Goal: Information Seeking & Learning: Learn about a topic

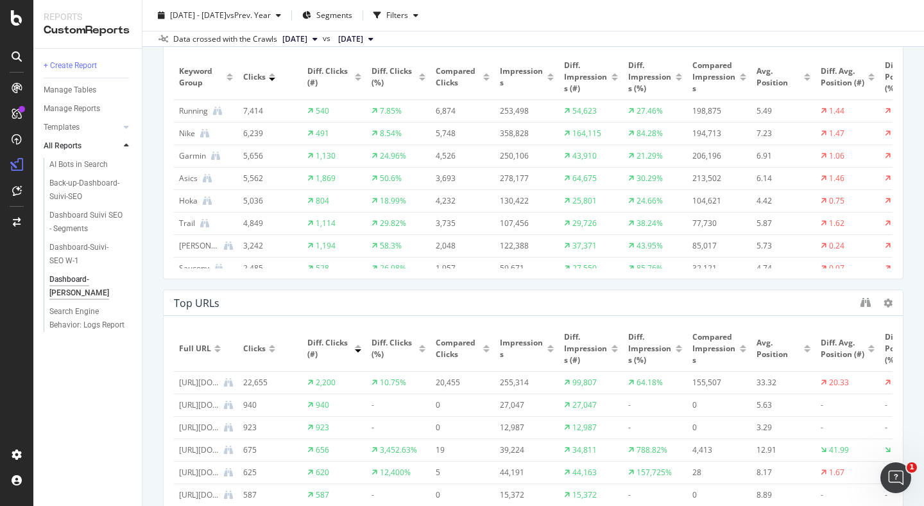
scroll to position [452, 0]
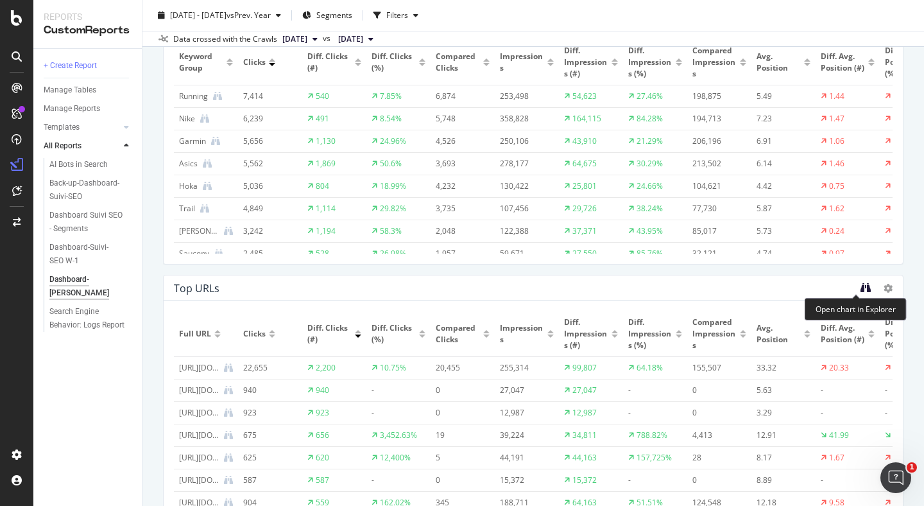
click at [861, 289] on icon "binoculars" at bounding box center [866, 287] width 10 height 10
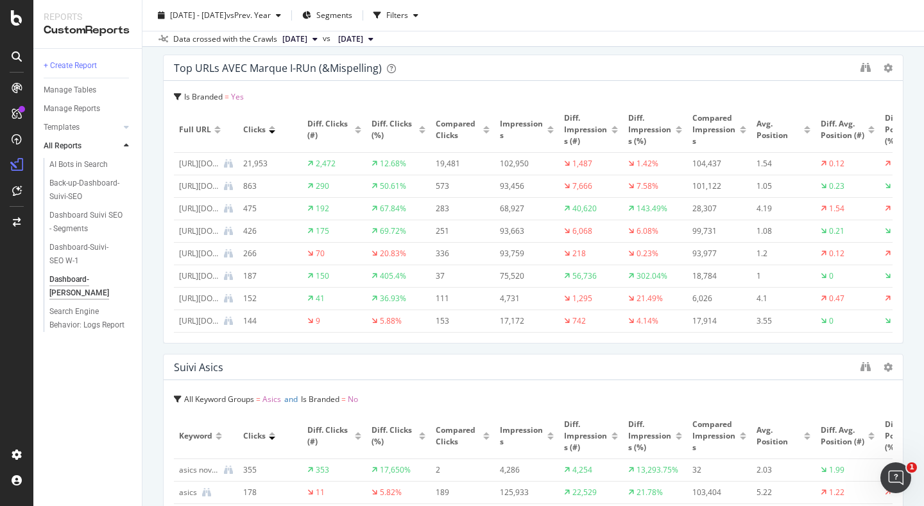
scroll to position [1575, 0]
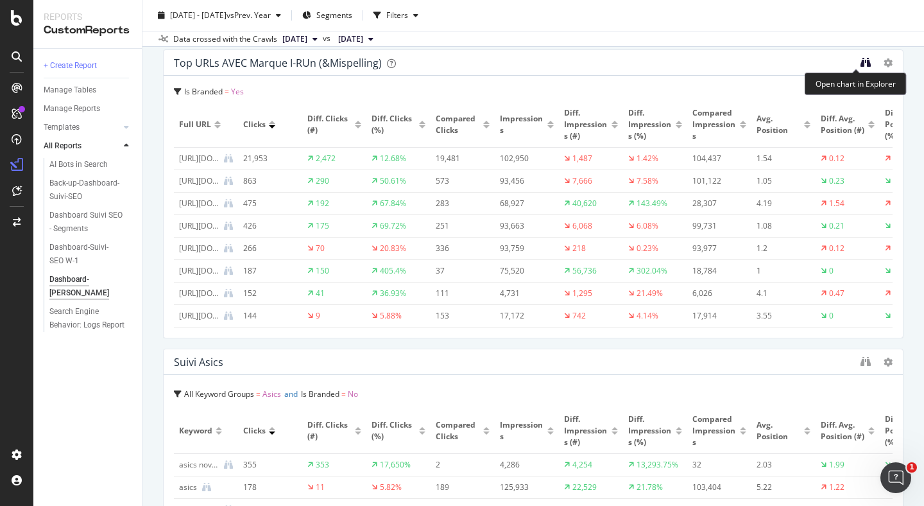
click at [861, 65] on icon "binoculars" at bounding box center [866, 62] width 10 height 10
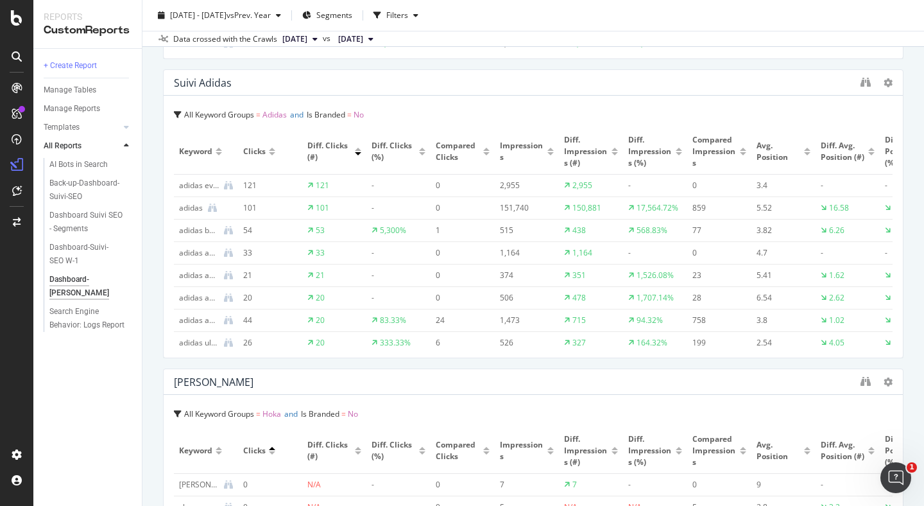
scroll to position [2152, 0]
click at [861, 86] on icon "binoculars" at bounding box center [866, 83] width 10 height 10
click at [13, 17] on icon at bounding box center [17, 17] width 12 height 15
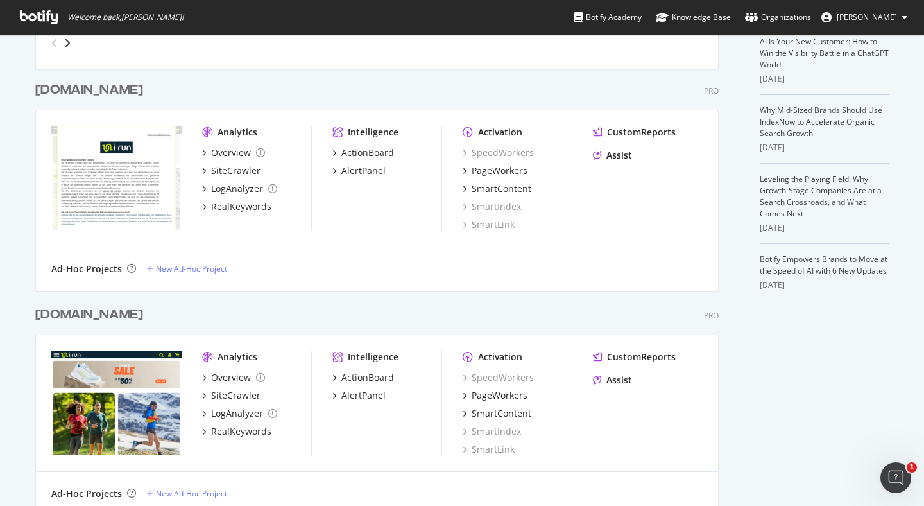
scroll to position [316, 0]
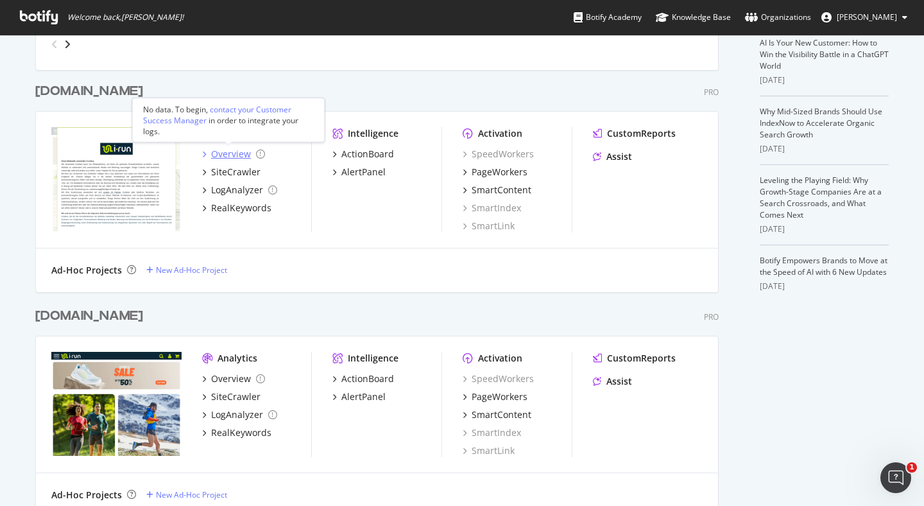
click at [236, 155] on div "Overview" at bounding box center [231, 154] width 40 height 13
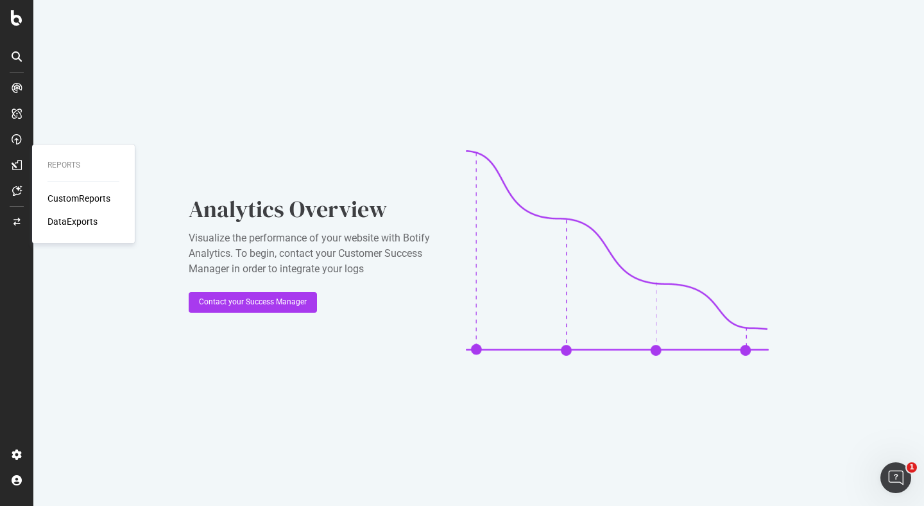
click at [86, 197] on div "CustomReports" at bounding box center [78, 198] width 63 height 13
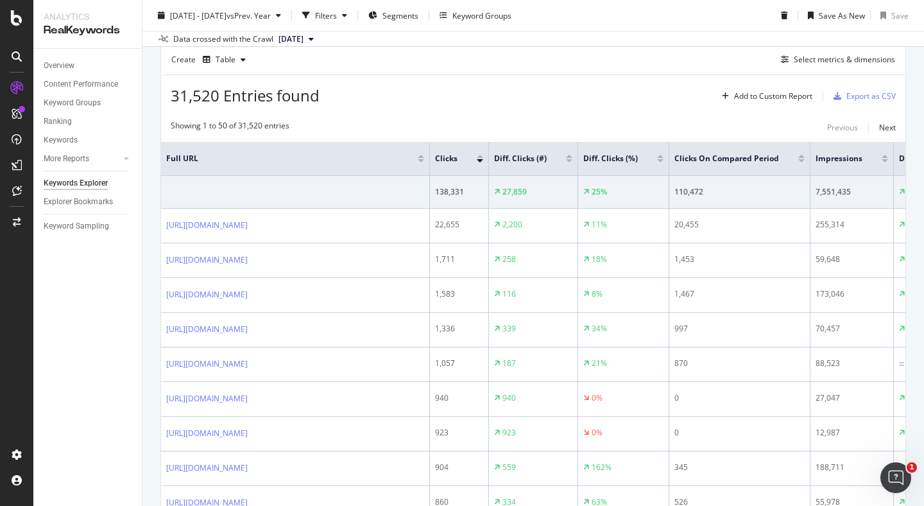
scroll to position [409, 0]
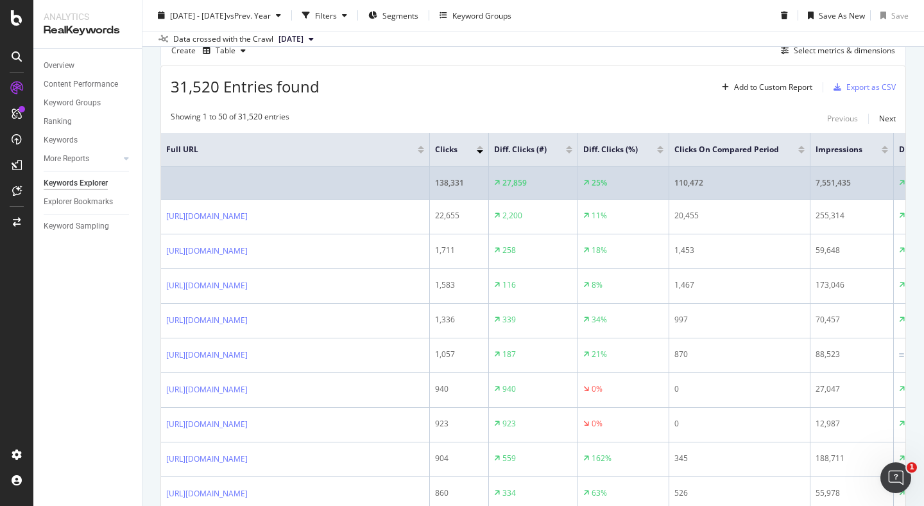
click at [230, 188] on td at bounding box center [295, 183] width 269 height 33
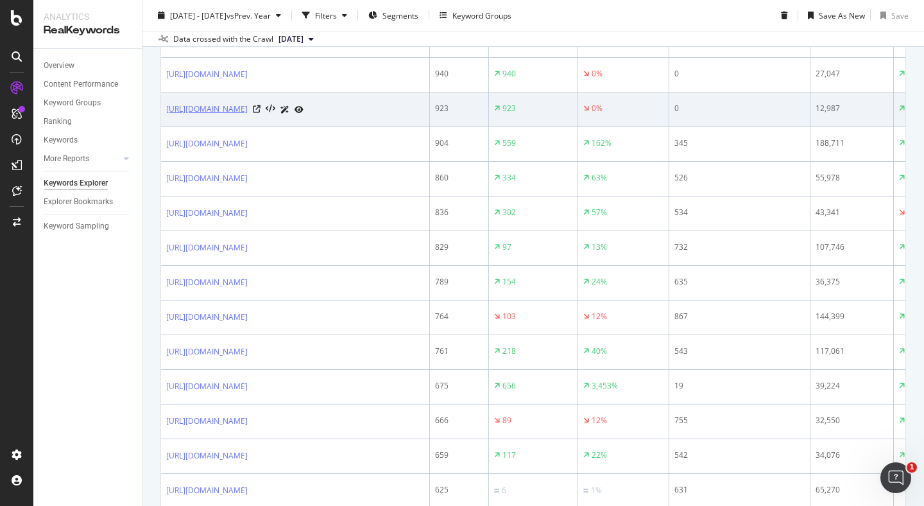
scroll to position [721, 0]
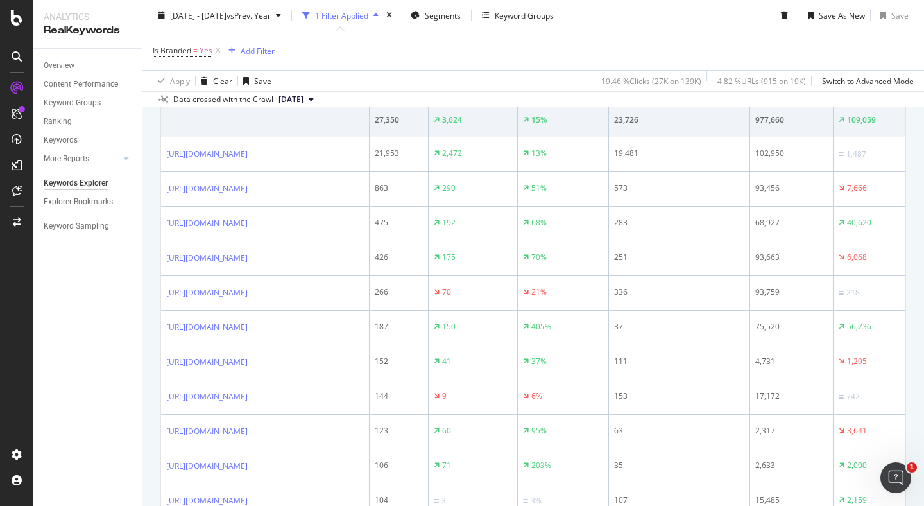
scroll to position [553, 0]
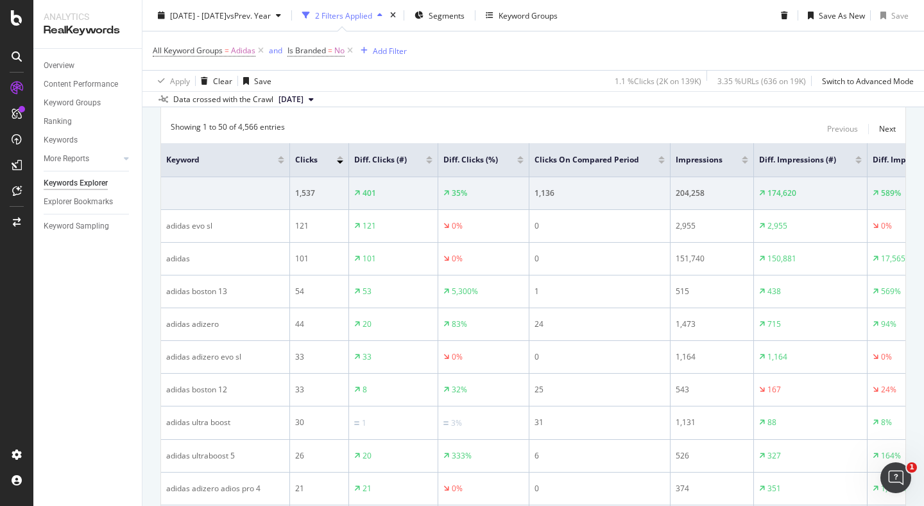
scroll to position [461, 0]
